Goal: Transaction & Acquisition: Purchase product/service

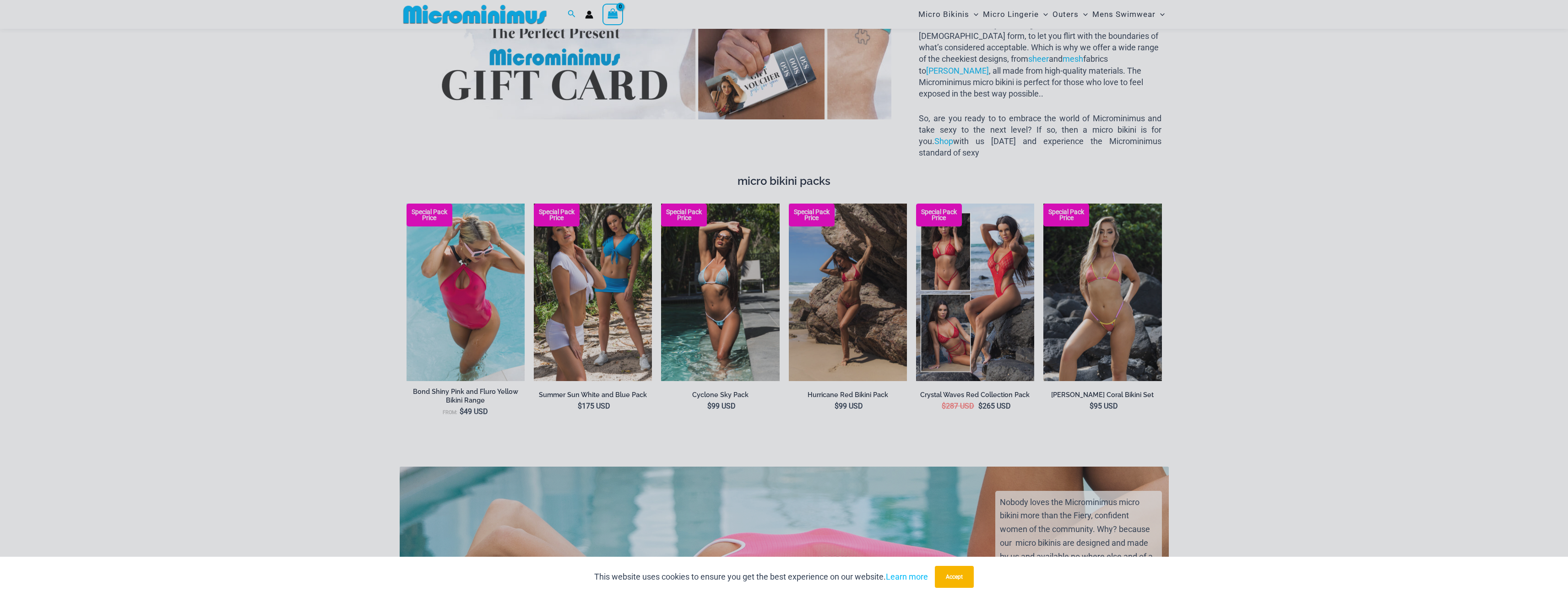
scroll to position [1411, 0]
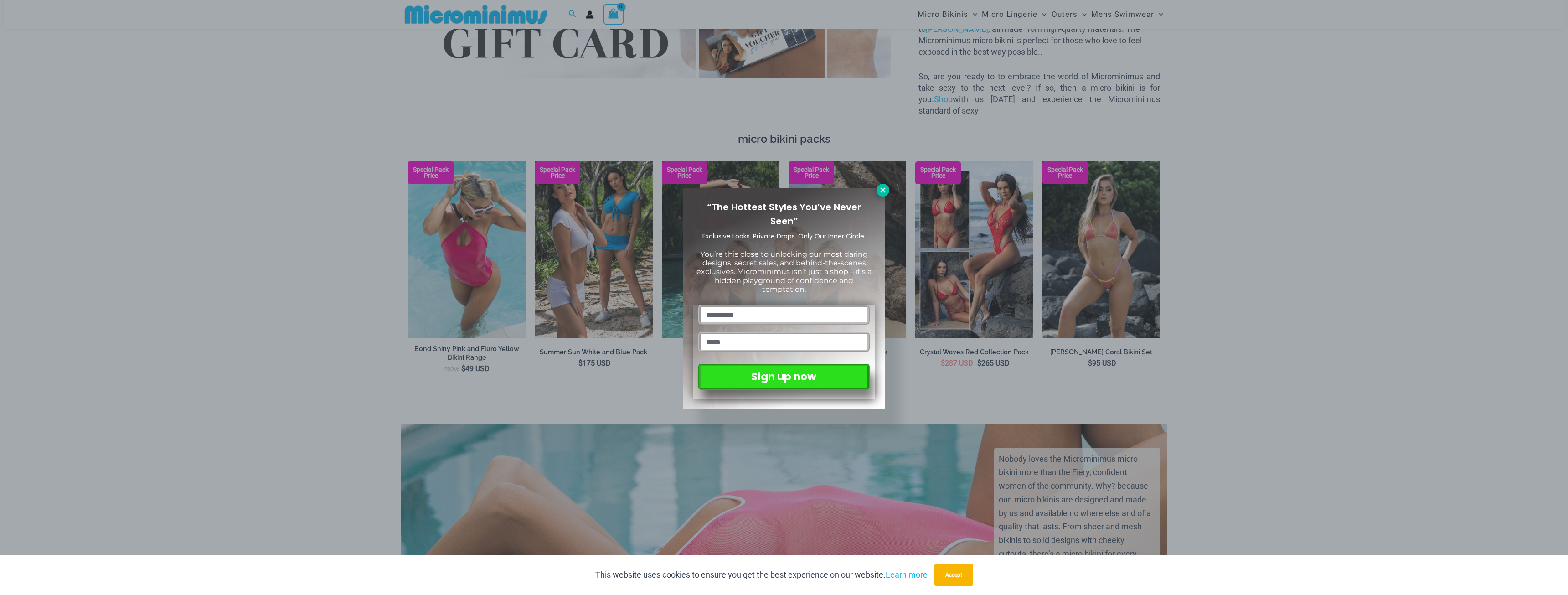
click at [881, 191] on icon at bounding box center [883, 190] width 8 height 8
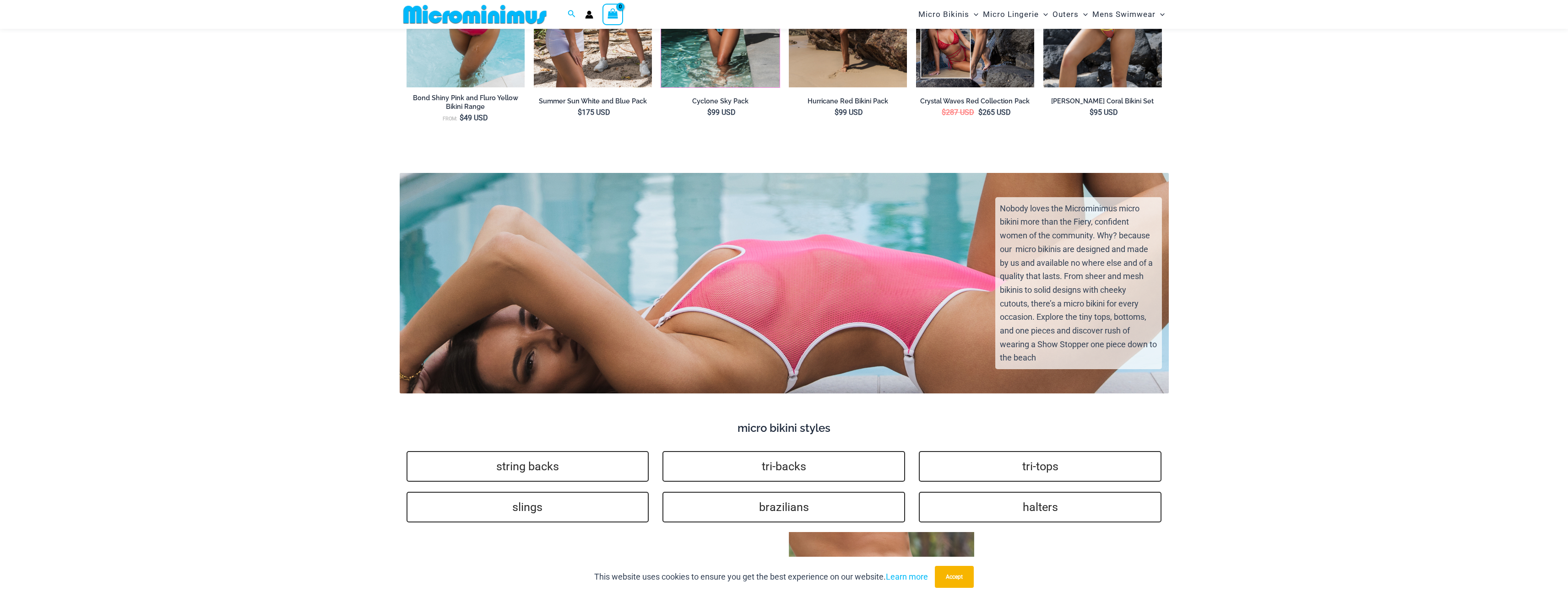
scroll to position [1640, 0]
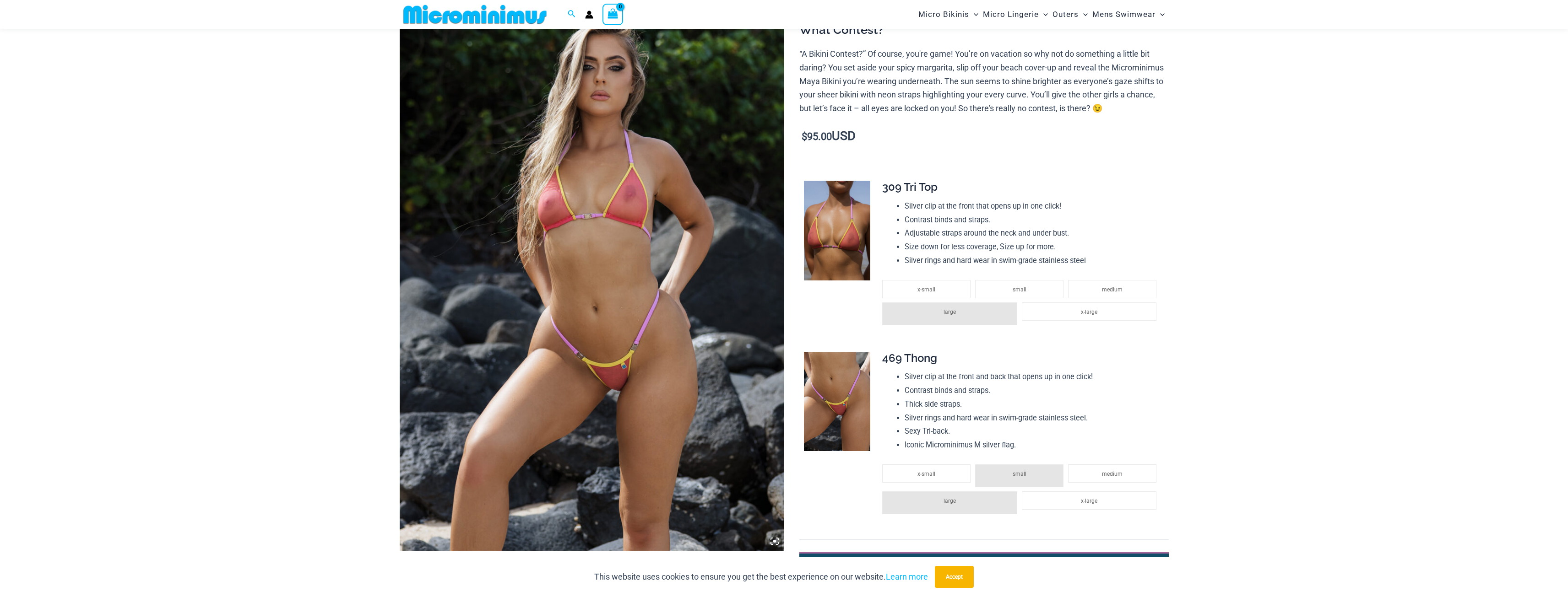
scroll to position [132, 0]
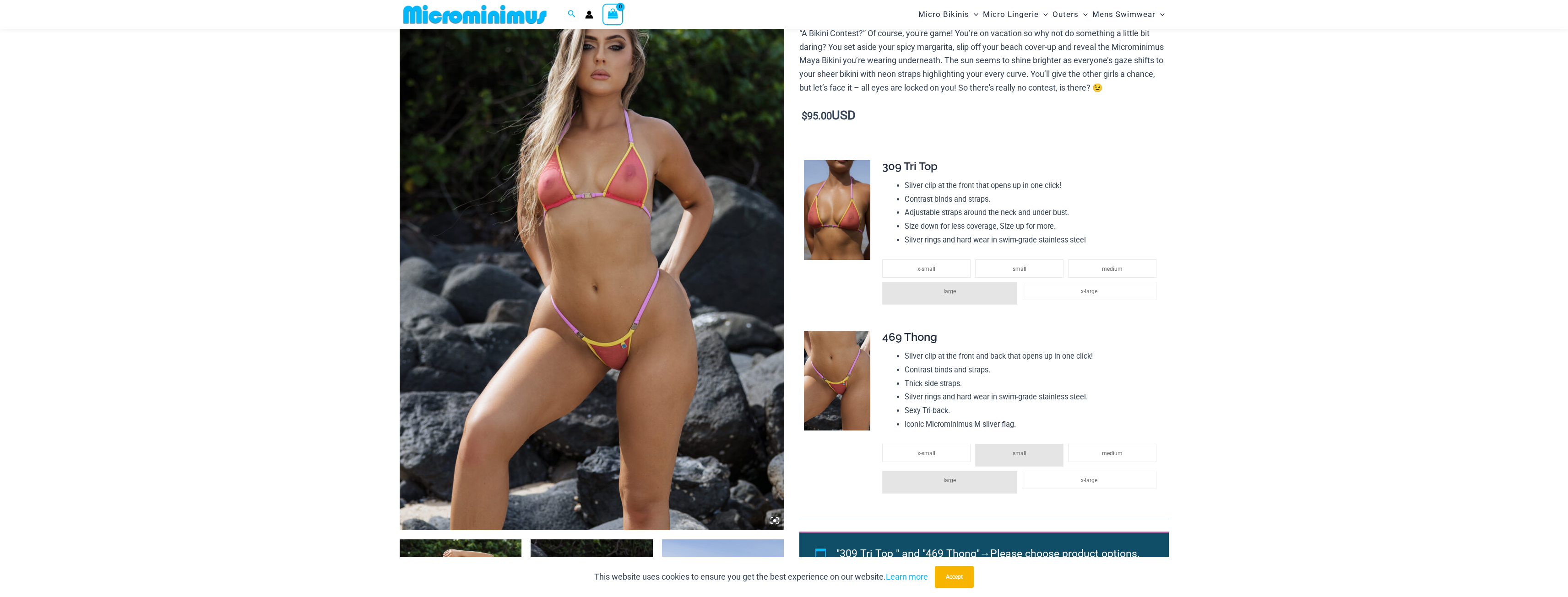
click at [845, 389] on img at bounding box center [837, 380] width 67 height 100
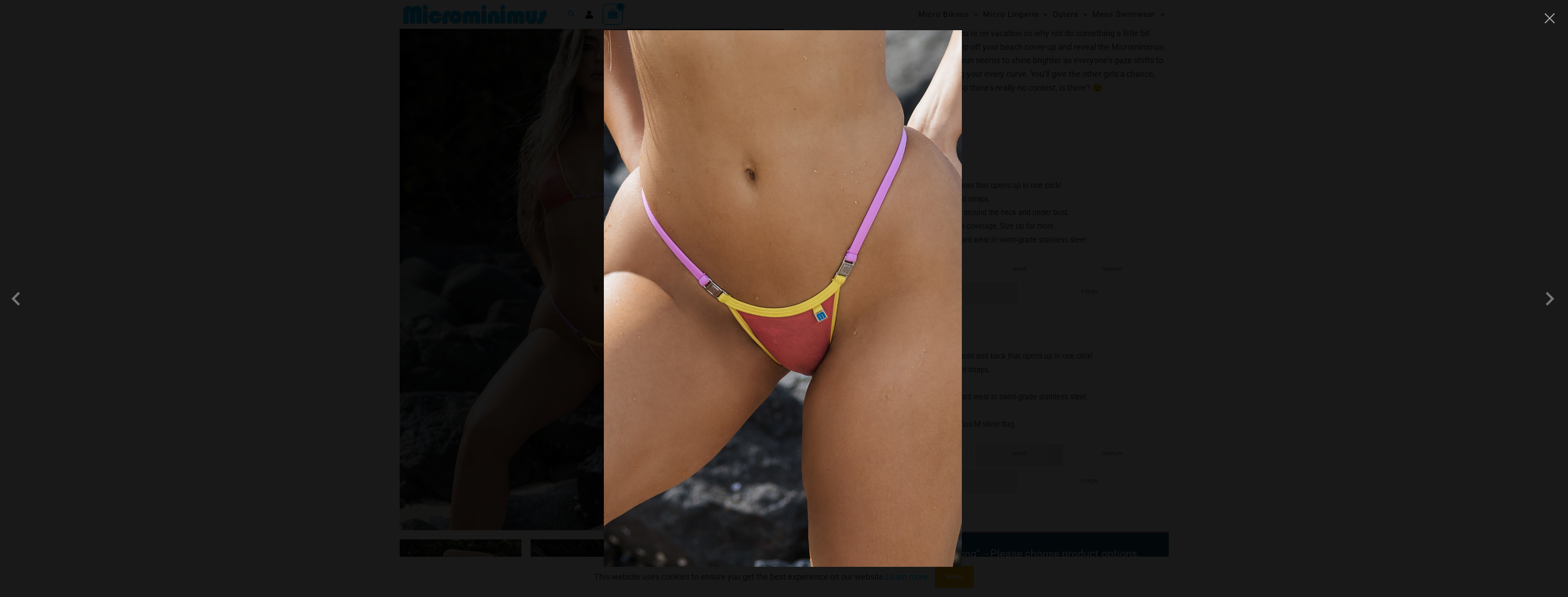
click at [282, 268] on div at bounding box center [784, 298] width 1568 height 597
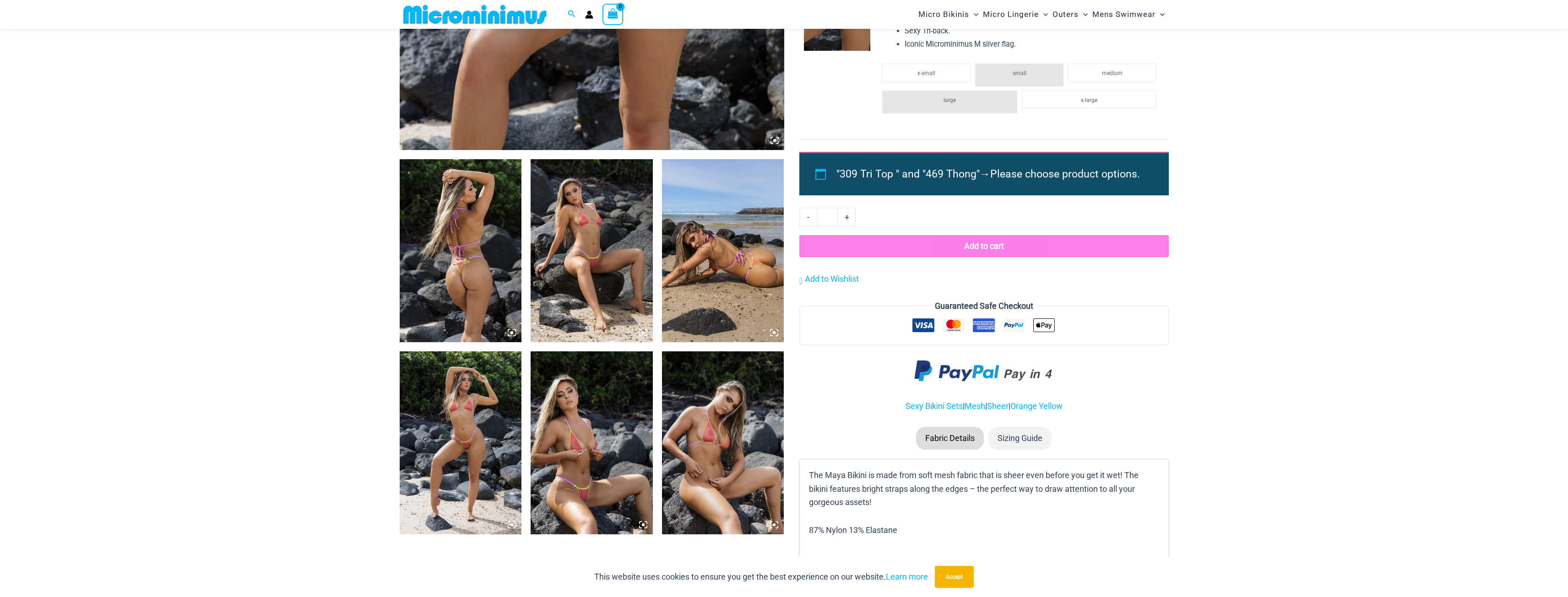
scroll to position [541, 0]
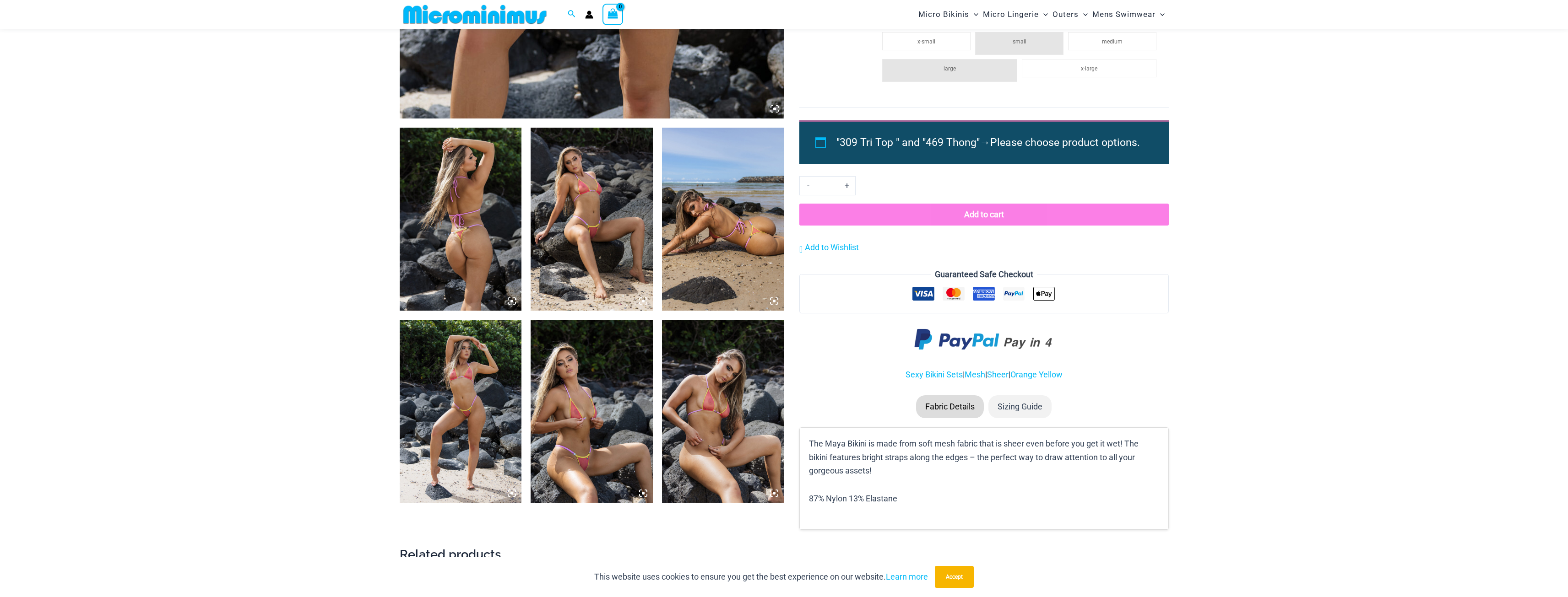
click at [600, 263] on img at bounding box center [592, 219] width 122 height 183
